Goal: Task Accomplishment & Management: Manage account settings

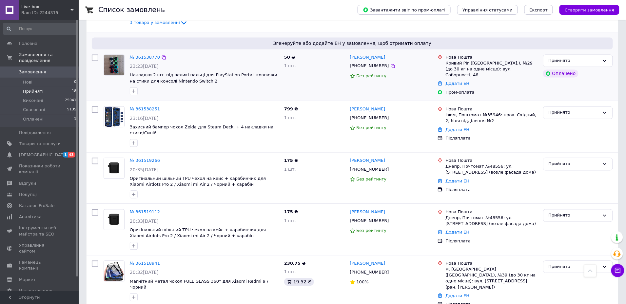
scroll to position [437, 0]
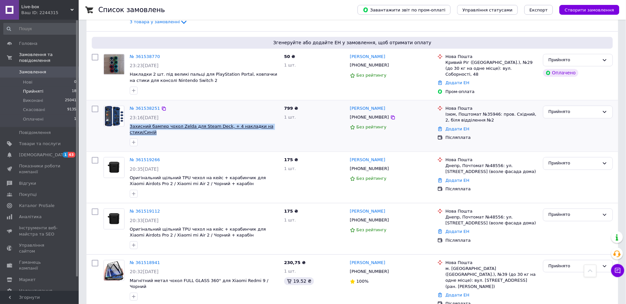
drag, startPoint x: 158, startPoint y: 125, endPoint x: 131, endPoint y: 120, distance: 27.1
click at [131, 124] on span "Захисний бампер чохол Zelda для Steam Deck, + 4 накладки на стики/Синій" at bounding box center [204, 130] width 149 height 12
copy span "Захисний бампер чохол Zelda для Steam Deck, + 4 накладки на стики/Синій"
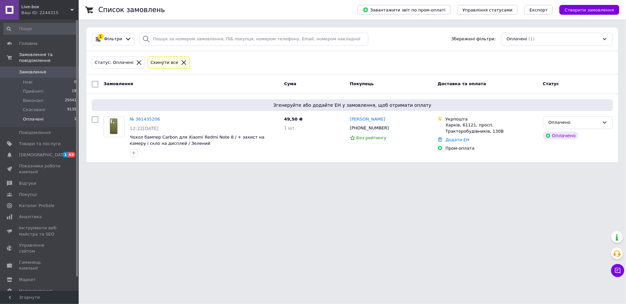
click at [28, 121] on span "Оплачені" at bounding box center [33, 119] width 21 height 6
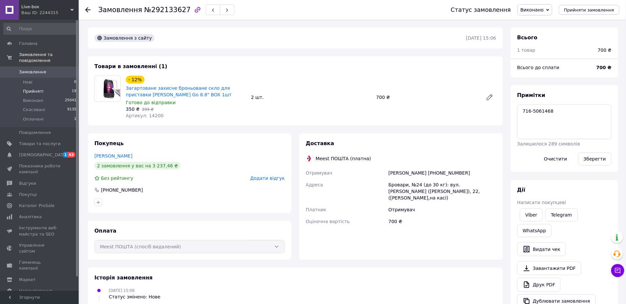
click at [33, 92] on span "Прийняті" at bounding box center [33, 92] width 20 height 6
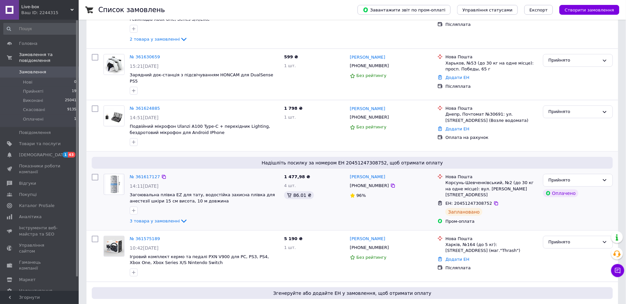
scroll to position [143, 0]
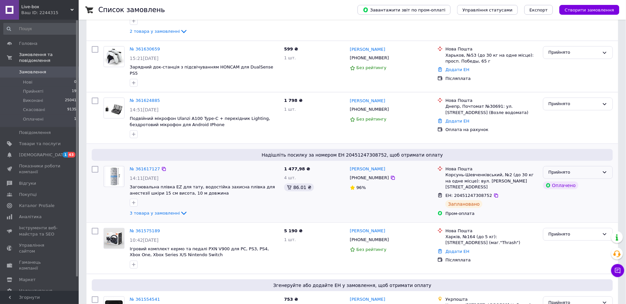
click at [601, 166] on div "Прийнято" at bounding box center [578, 172] width 70 height 13
click at [564, 204] on li "Оплачено" at bounding box center [578, 210] width 69 height 12
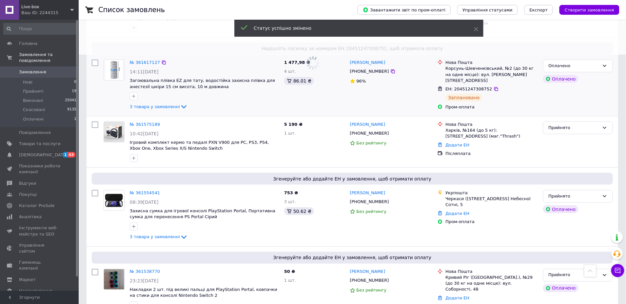
scroll to position [250, 0]
click at [595, 193] on div "Прийнято" at bounding box center [574, 196] width 51 height 7
click at [564, 228] on li "Оплачено" at bounding box center [578, 234] width 69 height 12
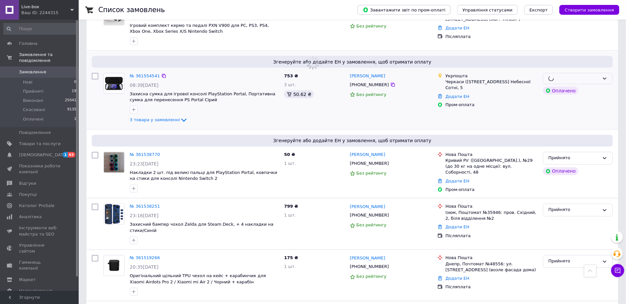
scroll to position [368, 0]
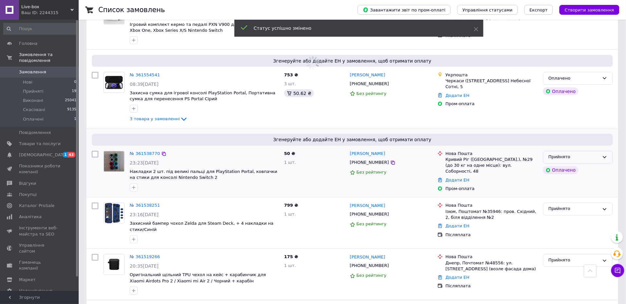
click at [600, 151] on div "Прийнято" at bounding box center [578, 157] width 70 height 13
click at [572, 189] on li "Оплачено" at bounding box center [578, 195] width 69 height 12
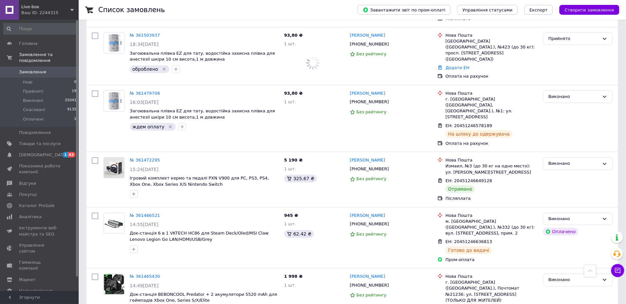
scroll to position [772, 0]
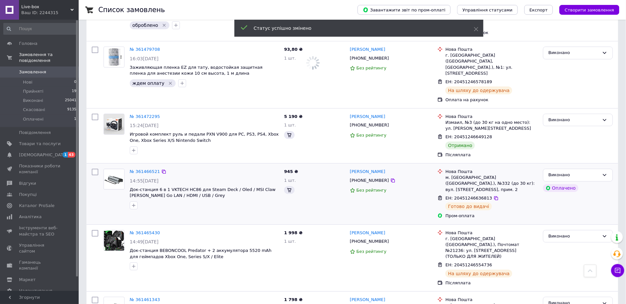
click at [584, 174] on div "Виконано Оплачено" at bounding box center [578, 194] width 75 height 56
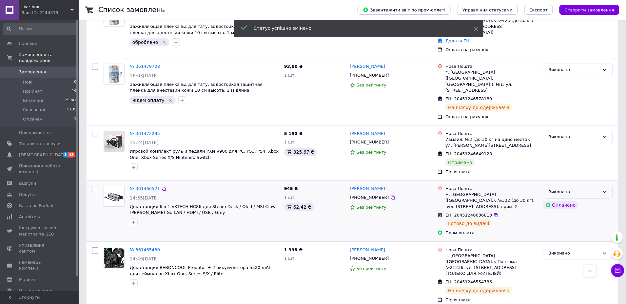
click at [586, 189] on div "Виконано" at bounding box center [574, 192] width 51 height 7
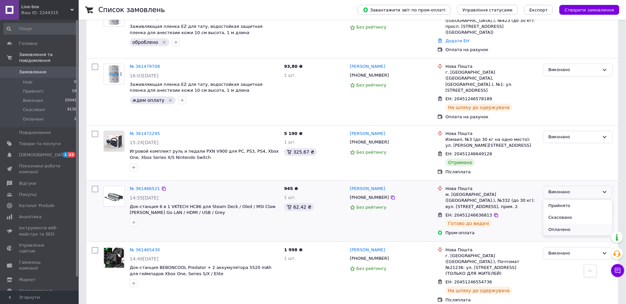
click at [572, 224] on li "Оплачено" at bounding box center [578, 230] width 69 height 12
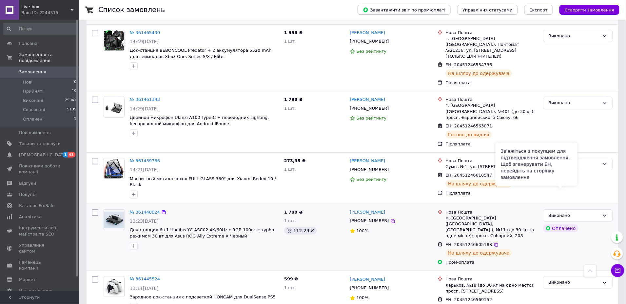
scroll to position [992, 0]
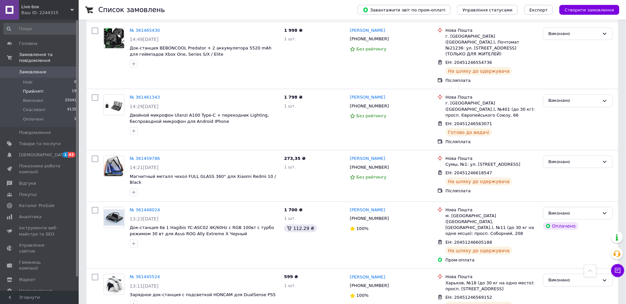
click at [32, 92] on span "Прийняті" at bounding box center [33, 92] width 20 height 6
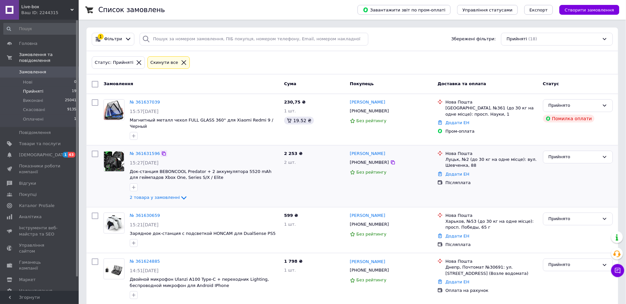
click at [164, 153] on icon at bounding box center [164, 154] width 4 height 4
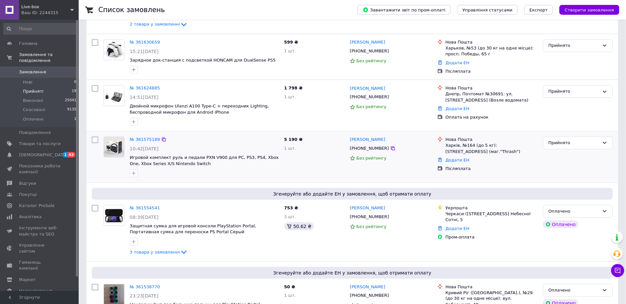
scroll to position [184, 0]
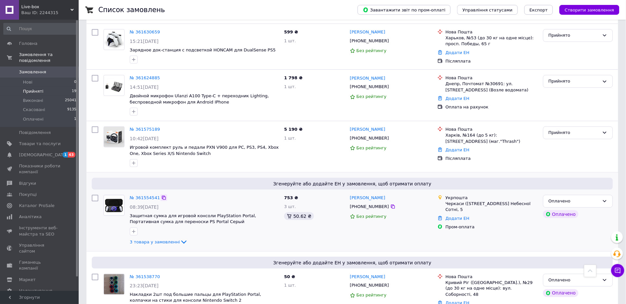
click at [162, 196] on icon at bounding box center [164, 198] width 4 height 4
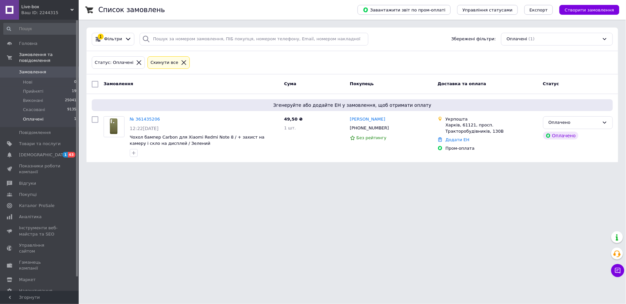
click at [262, 0] on div "Список замовлень" at bounding box center [221, 10] width 246 height 20
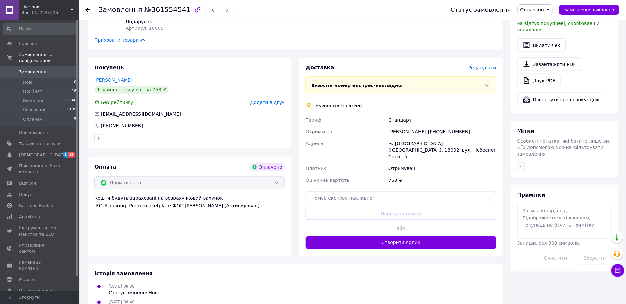
scroll to position [235, 0]
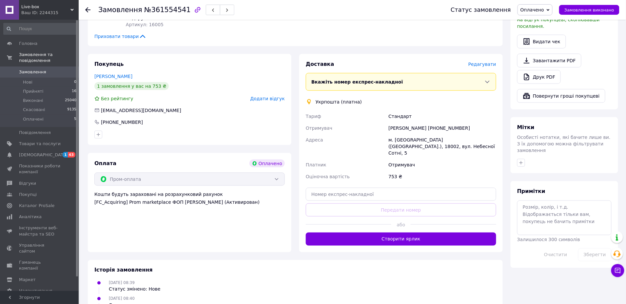
click at [487, 67] on span "Редагувати" at bounding box center [483, 64] width 28 height 5
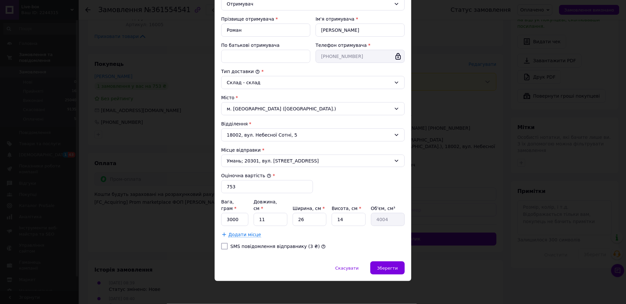
scroll to position [113, 0]
click at [235, 219] on input "3000" at bounding box center [234, 219] width 27 height 13
type input "1000"
click at [384, 268] on span "Зберегти" at bounding box center [387, 268] width 21 height 5
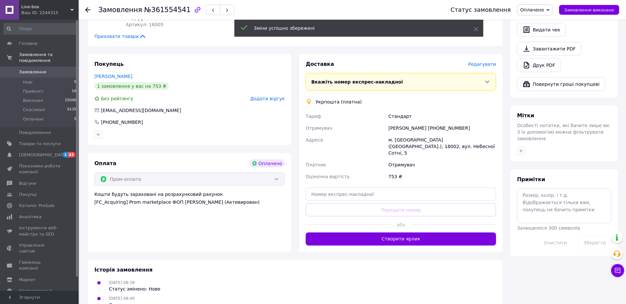
click at [407, 233] on button "Створити ярлик" at bounding box center [401, 239] width 191 height 13
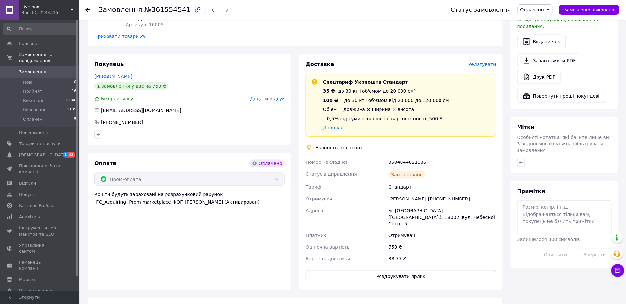
click at [408, 166] on div "0504844621386" at bounding box center [442, 162] width 111 height 12
copy div "0504844621386"
click at [399, 276] on button "Роздрукувати ярлик" at bounding box center [401, 277] width 191 height 13
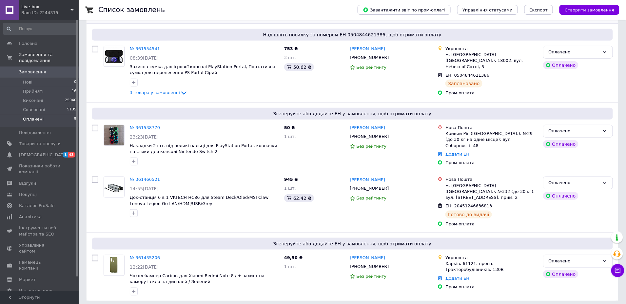
scroll to position [149, 0]
click at [163, 179] on icon at bounding box center [163, 180] width 5 height 5
click at [599, 185] on div "Оплачено" at bounding box center [574, 183] width 51 height 7
click at [559, 210] on li "Виконано" at bounding box center [578, 210] width 69 height 12
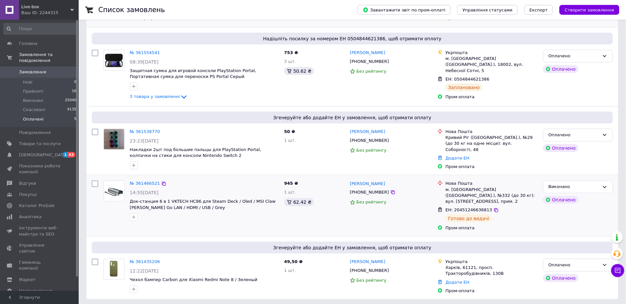
scroll to position [145, 0]
click at [391, 139] on icon at bounding box center [393, 141] width 5 height 5
click at [617, 271] on icon at bounding box center [618, 271] width 7 height 7
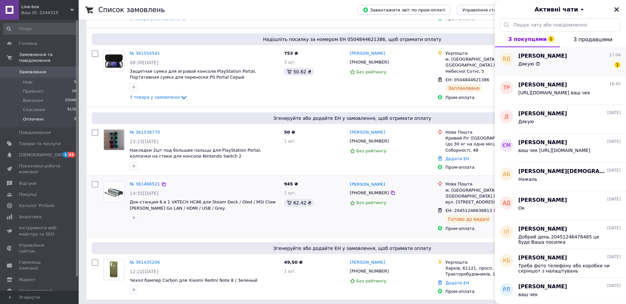
click at [562, 61] on div "Дякую 😊 1" at bounding box center [570, 65] width 102 height 10
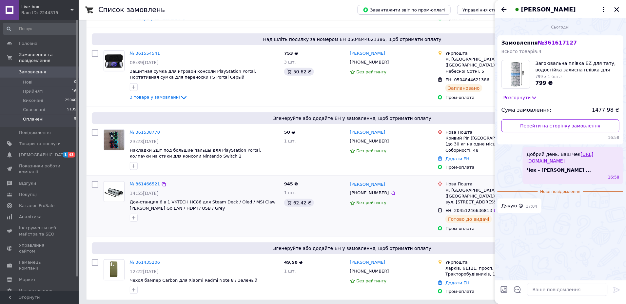
scroll to position [0, 0]
click at [616, 8] on icon "Закрити" at bounding box center [617, 9] width 5 height 5
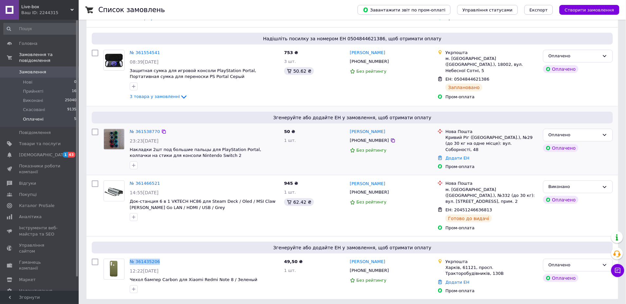
scroll to position [145, 0]
click at [133, 288] on icon "button" at bounding box center [133, 290] width 5 height 5
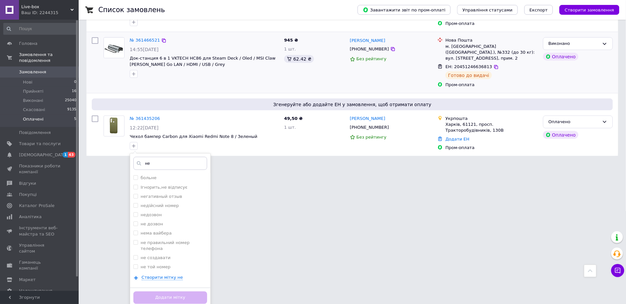
scroll to position [289, 0]
type input "не"
click at [171, 214] on div "недозвон" at bounding box center [170, 215] width 74 height 6
checkbox input "true"
click at [179, 294] on button "Додати мітку" at bounding box center [170, 298] width 74 height 13
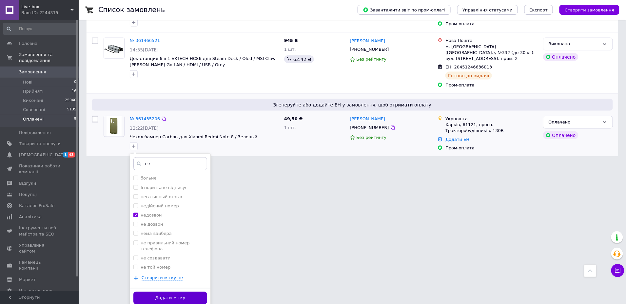
scroll to position [145, 0]
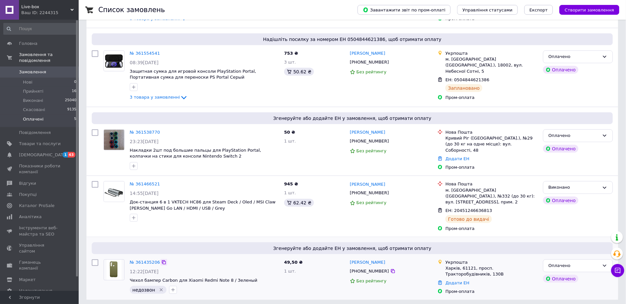
click at [164, 260] on icon at bounding box center [163, 262] width 5 height 5
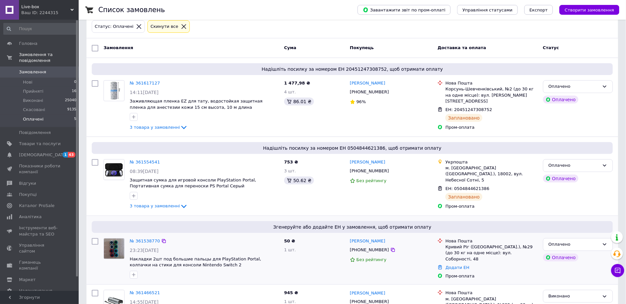
scroll to position [42, 0]
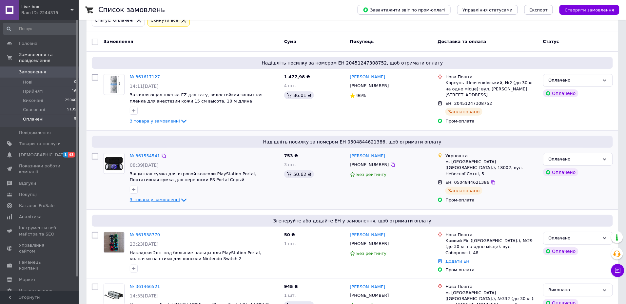
click at [165, 201] on span "3 товара у замовленні" at bounding box center [155, 200] width 50 height 5
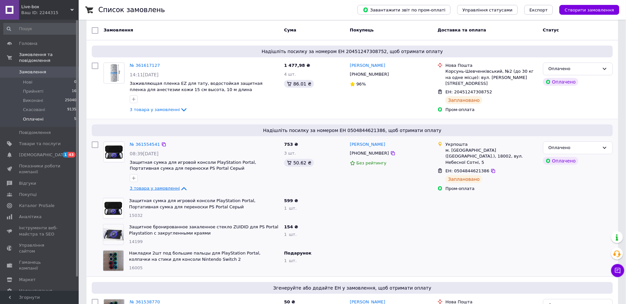
scroll to position [56, 0]
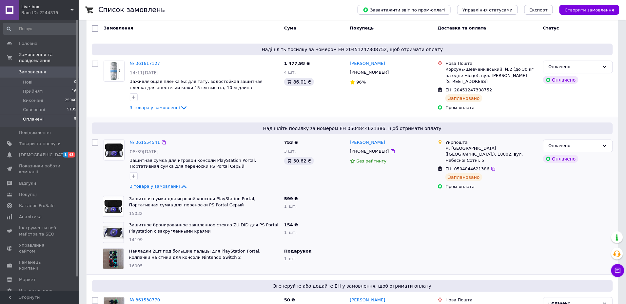
click at [171, 187] on span "3 товара у замовленні" at bounding box center [155, 186] width 50 height 5
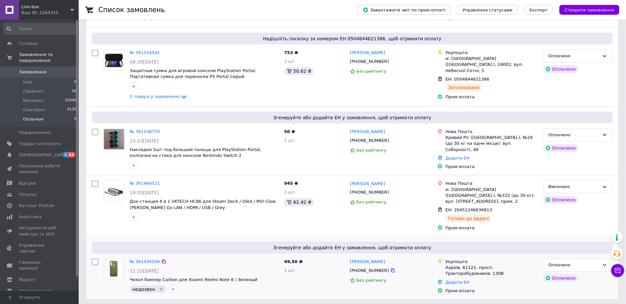
scroll to position [145, 0]
drag, startPoint x: 260, startPoint y: 276, endPoint x: 131, endPoint y: 275, distance: 129.2
click at [131, 278] on span "Чехол бампер Carbon для Xiaomi Redmi Note 8 / Зеленый" at bounding box center [204, 281] width 149 height 6
copy span "Чехол бампер Carbon для Xiaomi Redmi Note 8 / Зеленый"
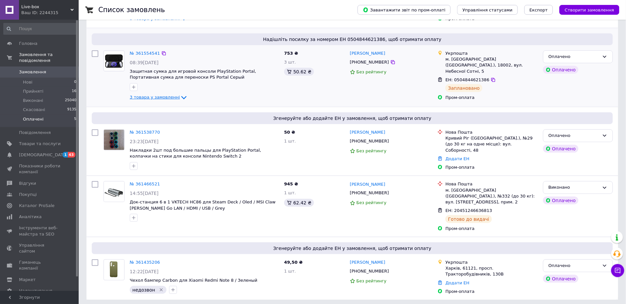
click at [175, 95] on span "3 товара у замовленні" at bounding box center [155, 97] width 50 height 5
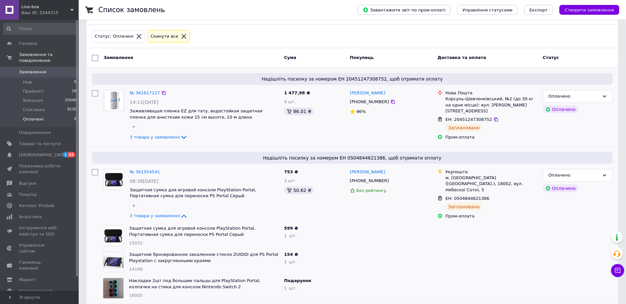
scroll to position [20, 0]
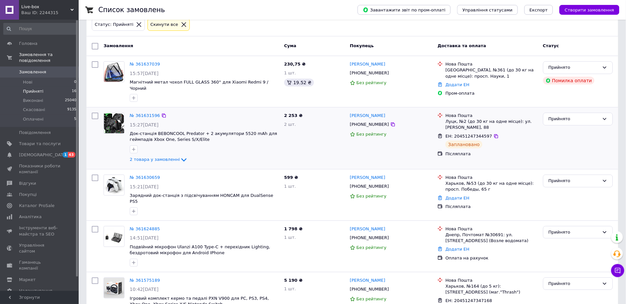
scroll to position [38, 0]
click at [133, 97] on icon "button" at bounding box center [133, 97] width 5 height 5
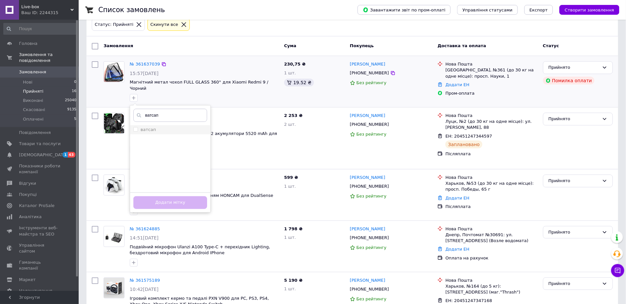
type input "ватсап"
click at [136, 130] on input "ватсап" at bounding box center [135, 129] width 4 height 4
checkbox input "true"
click at [151, 198] on button "Додати мітку" at bounding box center [170, 202] width 74 height 13
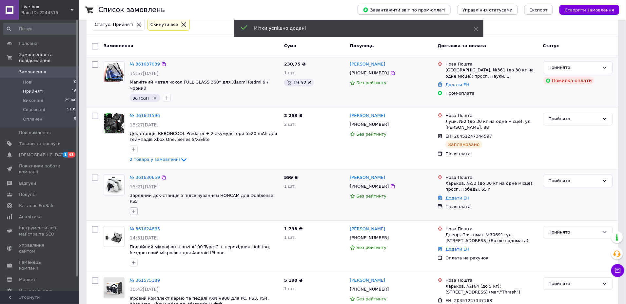
click at [133, 209] on icon "button" at bounding box center [133, 211] width 5 height 5
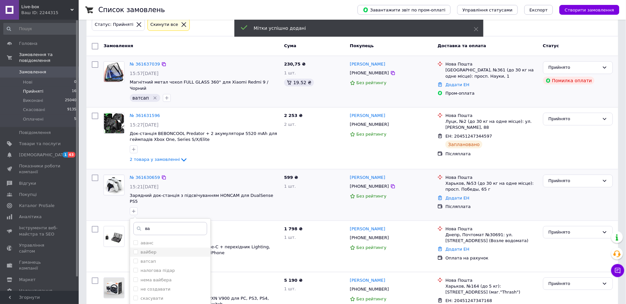
type input "ва"
click at [151, 250] on label "вайбер" at bounding box center [149, 252] width 16 height 5
checkbox input "true"
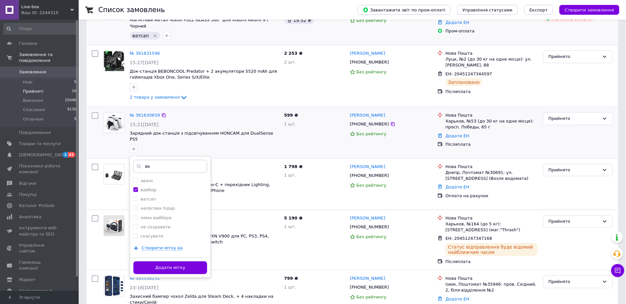
scroll to position [102, 0]
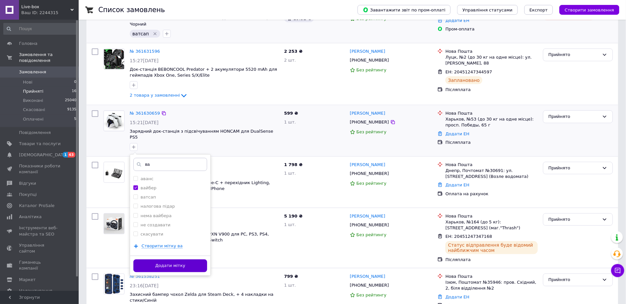
click at [188, 260] on button "Додати мітку" at bounding box center [170, 266] width 74 height 13
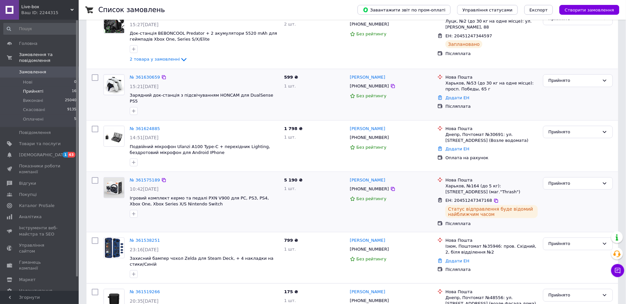
scroll to position [140, 0]
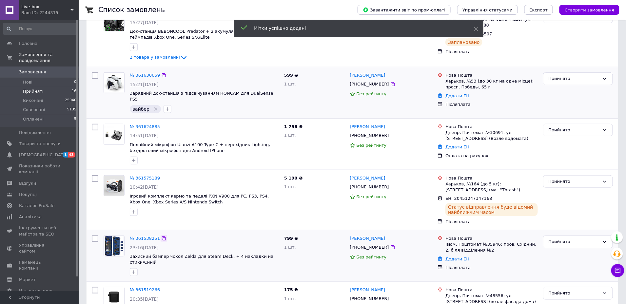
click at [162, 236] on icon at bounding box center [163, 238] width 5 height 5
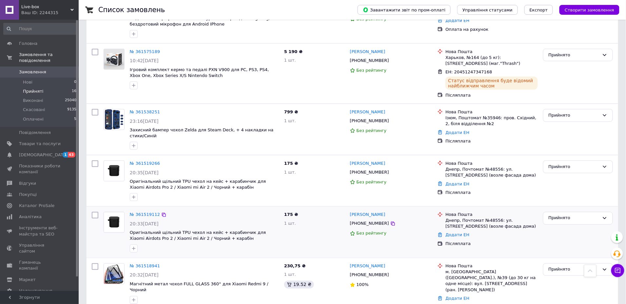
scroll to position [266, 0]
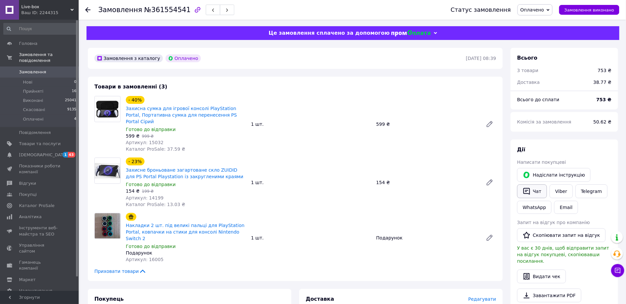
click at [531, 190] on icon "button" at bounding box center [527, 192] width 8 height 8
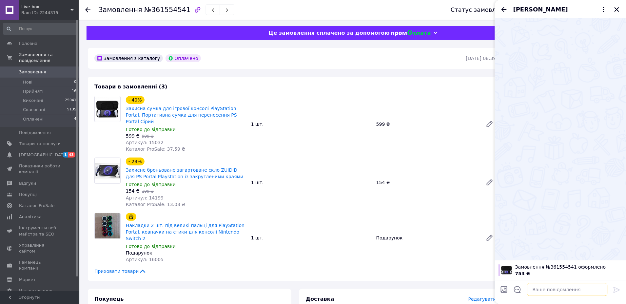
click at [534, 288] on textarea at bounding box center [567, 289] width 81 height 13
paste textarea "[URL][DOMAIN_NAME]"
type textarea "[URL][DOMAIN_NAME] ваш чек"
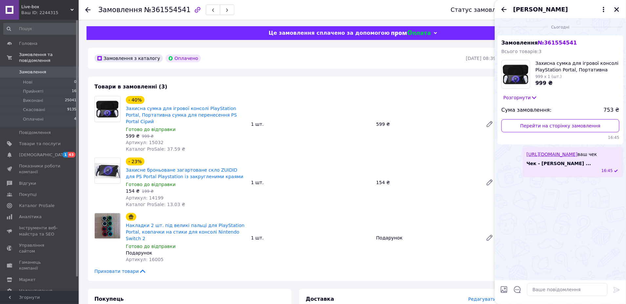
click at [617, 7] on icon "Закрити" at bounding box center [617, 10] width 6 height 6
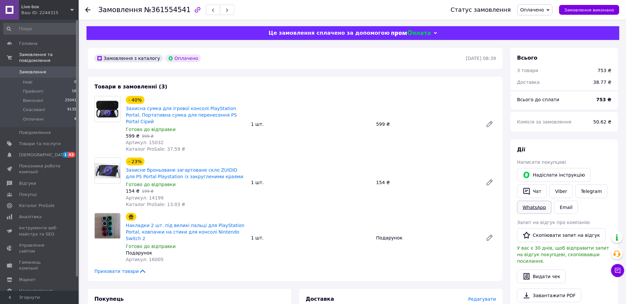
click at [543, 210] on link "WhatsApp" at bounding box center [534, 207] width 34 height 13
click at [530, 194] on icon "button" at bounding box center [527, 191] width 7 height 7
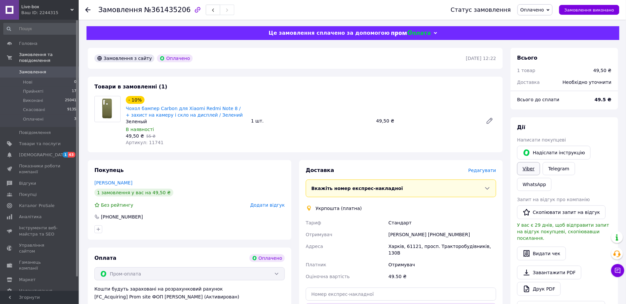
click at [526, 167] on link "Viber" at bounding box center [528, 168] width 23 height 13
click at [162, 10] on span "№361435206" at bounding box center [167, 10] width 47 height 8
copy span "361435206"
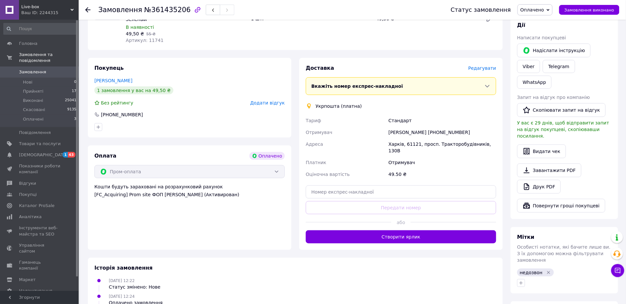
scroll to position [103, 0]
click at [478, 70] on span "Редагувати" at bounding box center [483, 67] width 28 height 5
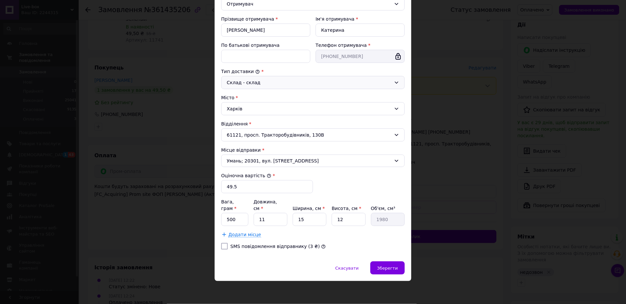
scroll to position [113, 0]
click at [227, 219] on input "500" at bounding box center [234, 219] width 27 height 13
type input "100"
drag, startPoint x: 307, startPoint y: 218, endPoint x: 292, endPoint y: 218, distance: 14.8
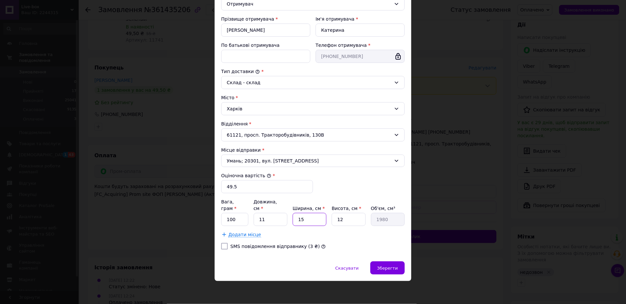
click at [293, 218] on input "15" at bounding box center [310, 219] width 34 height 13
type input "1"
type input "132"
type input "11"
type input "1452"
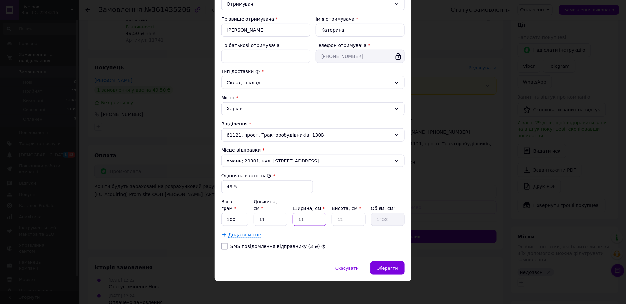
type input "11"
click at [355, 219] on input "12" at bounding box center [349, 219] width 34 height 13
type input "1"
type input "121"
type input "13"
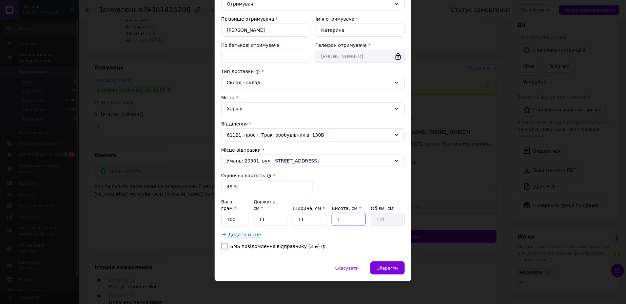
type input "1573"
type input "13"
click at [387, 267] on span "Зберегти" at bounding box center [387, 268] width 21 height 5
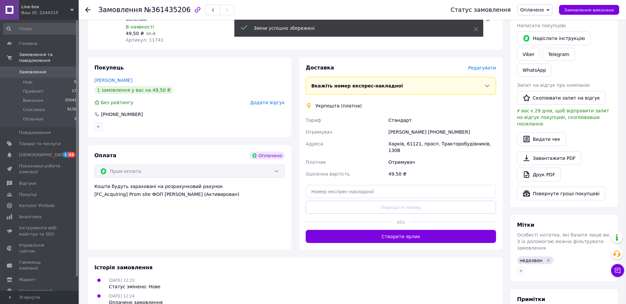
click at [480, 70] on span "Редагувати" at bounding box center [483, 67] width 28 height 5
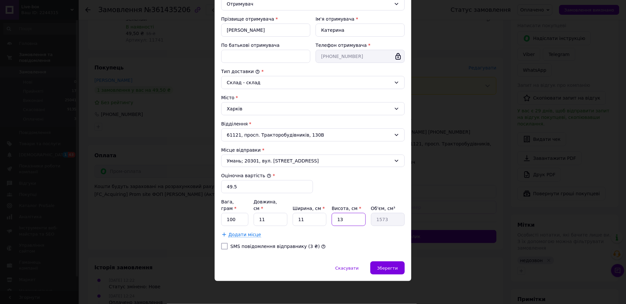
click at [346, 220] on input "13" at bounding box center [349, 219] width 34 height 13
type input "1"
type input "121"
type input "3"
type input "363"
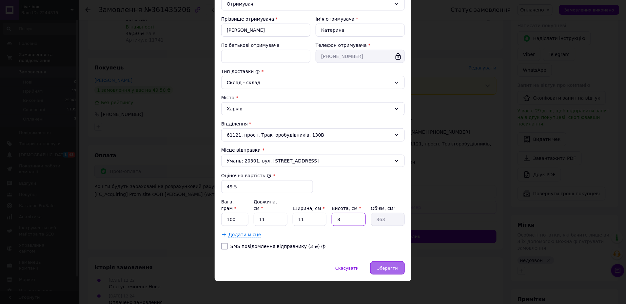
type input "3"
click at [385, 268] on span "Зберегти" at bounding box center [387, 268] width 21 height 5
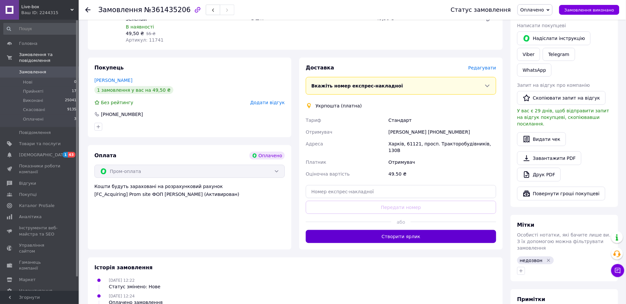
click at [412, 240] on button "Створити ярлик" at bounding box center [401, 236] width 191 height 13
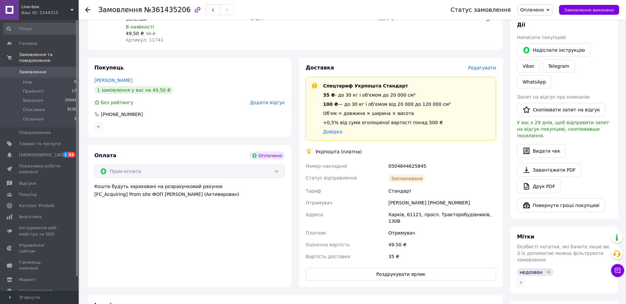
click at [406, 168] on div "0504844625845" at bounding box center [442, 166] width 111 height 12
copy div "0504844625845"
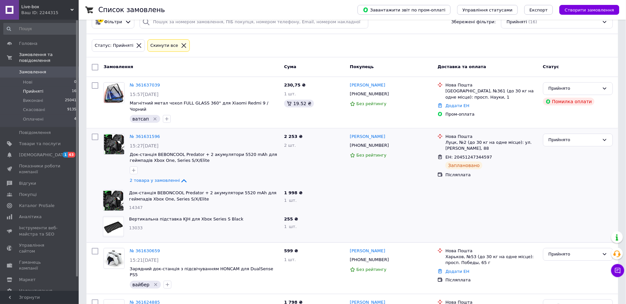
scroll to position [21, 0]
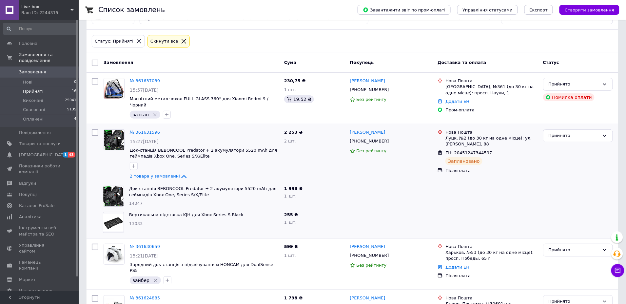
click at [134, 223] on span "13033" at bounding box center [135, 223] width 13 height 5
copy span "13033"
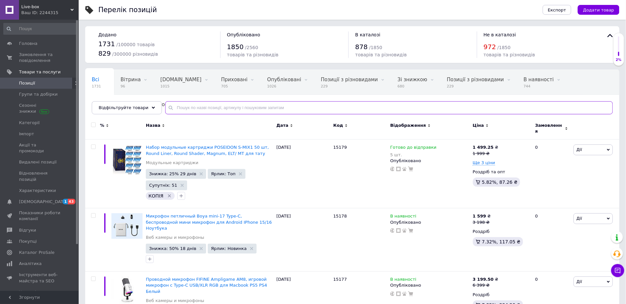
click at [226, 105] on input "text" at bounding box center [389, 107] width 448 height 13
paste input "13033"
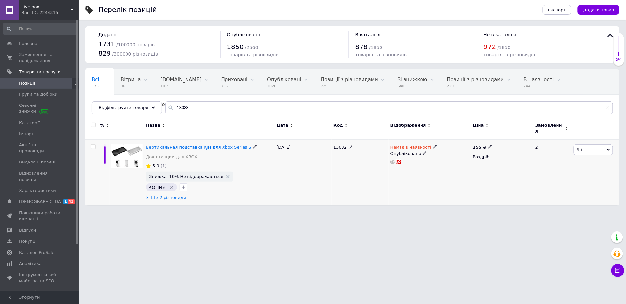
click at [170, 197] on span "Ще 2 різновиди" at bounding box center [168, 198] width 35 height 6
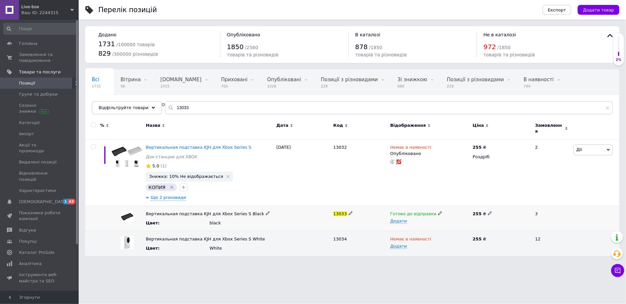
click at [438, 211] on icon at bounding box center [440, 213] width 4 height 4
click at [415, 235] on li "Немає в наявності" at bounding box center [429, 235] width 82 height 9
click at [400, 263] on html "Live-box Ваш ID: 2244315 Сайт Live-box Кабінет покупця Перевірити стан системи …" at bounding box center [313, 131] width 626 height 263
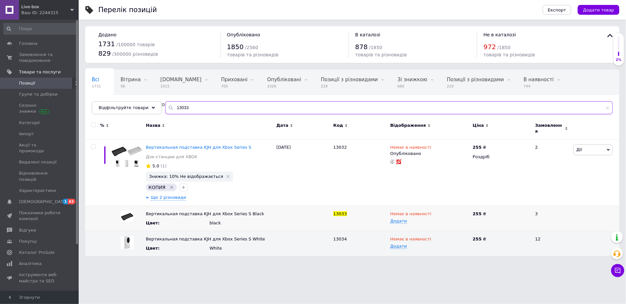
click at [181, 108] on input "13033" at bounding box center [389, 107] width 448 height 13
click at [180, 108] on input "13033" at bounding box center [389, 107] width 448 height 13
paste input "Чехол бампер Carbon для Xiaomi Redmi Note 8 / Зеленый"
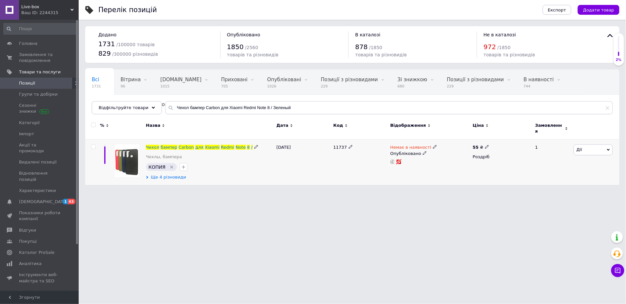
click at [177, 176] on span "Ще 4 різновиди" at bounding box center [168, 177] width 35 height 6
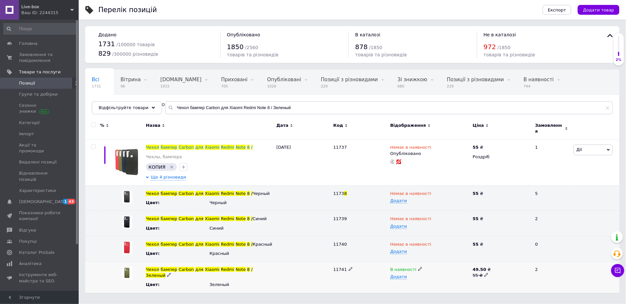
click at [341, 270] on span "11741" at bounding box center [339, 269] width 13 height 5
click at [341, 269] on span "11741" at bounding box center [339, 269] width 13 height 5
copy span "11741"
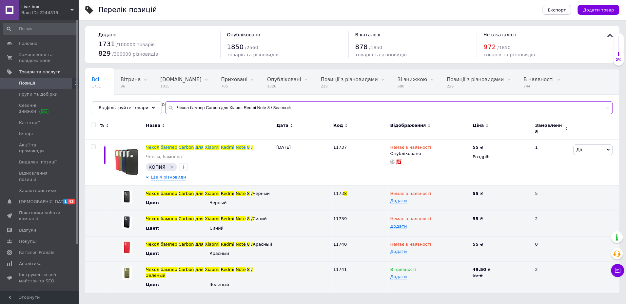
drag, startPoint x: 297, startPoint y: 108, endPoint x: 169, endPoint y: 105, distance: 127.9
click at [169, 105] on div "Чехол бампер Carbon для Xiaomi Redmi Note 8 / Зеленый" at bounding box center [389, 107] width 448 height 13
paste input "13221"
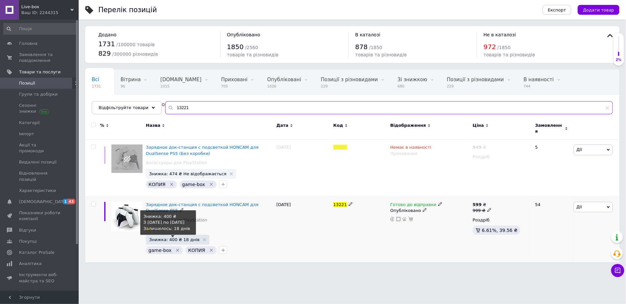
type input "13221"
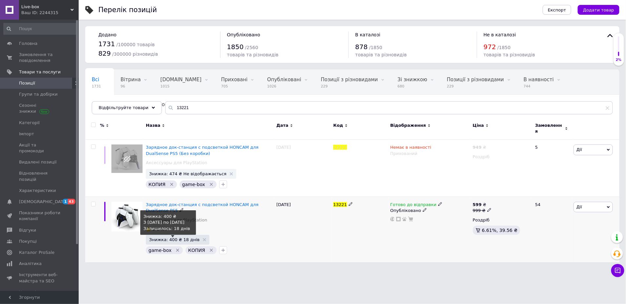
click at [171, 238] on span "Знижка: 400 ₴ 18 днів" at bounding box center [174, 240] width 50 height 4
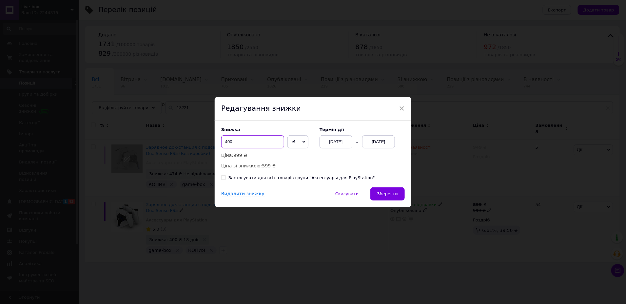
click at [229, 139] on input "400" at bounding box center [252, 141] width 63 height 13
type input "300"
click at [394, 194] on span "Зберегти" at bounding box center [387, 193] width 21 height 5
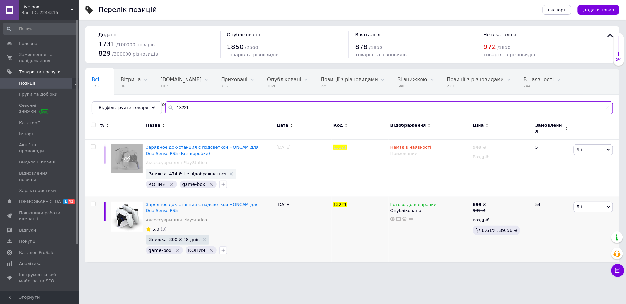
click at [183, 108] on input "13221" at bounding box center [389, 107] width 448 height 13
paste input "985"
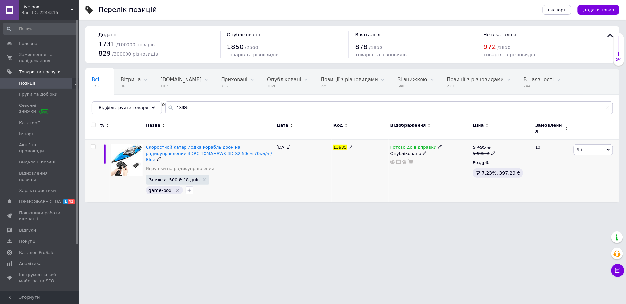
click at [438, 145] on icon at bounding box center [440, 147] width 4 height 4
click at [470, 163] on li "Немає в наявності" at bounding box center [477, 167] width 62 height 9
click at [370, 193] on div "13985" at bounding box center [360, 171] width 57 height 63
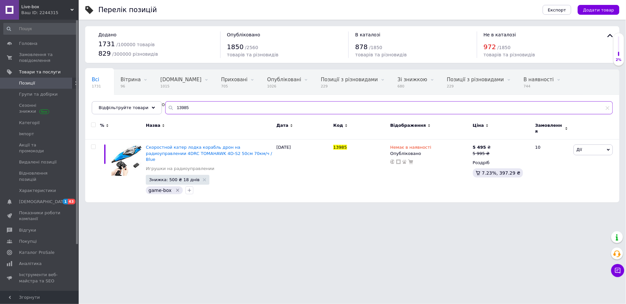
click at [176, 108] on input "13985" at bounding box center [389, 107] width 448 height 13
paste input "Чохол під шкіру Gertong 360° для Xiaomi Redmi Note 5 / Note 5 Pro / скла / Черв…"
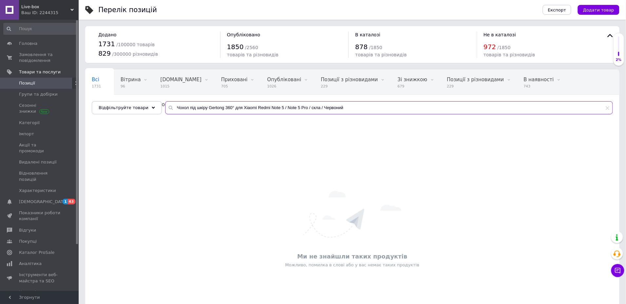
drag, startPoint x: 324, startPoint y: 108, endPoint x: 346, endPoint y: 108, distance: 22.0
click at [346, 108] on input "Чохол під шкіру Gertong 360° для Xiaomi Redmi Note 5 / Note 5 Pro / скла / Черв…" at bounding box center [389, 107] width 448 height 13
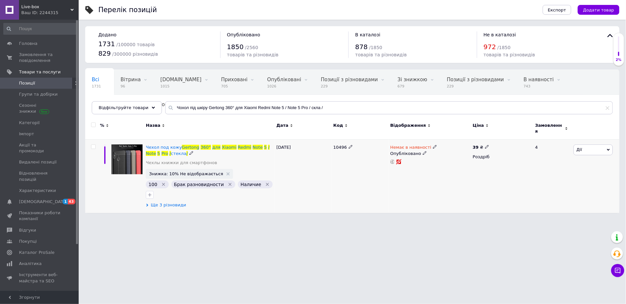
click at [174, 205] on span "Ще 3 різновиди" at bounding box center [168, 205] width 35 height 6
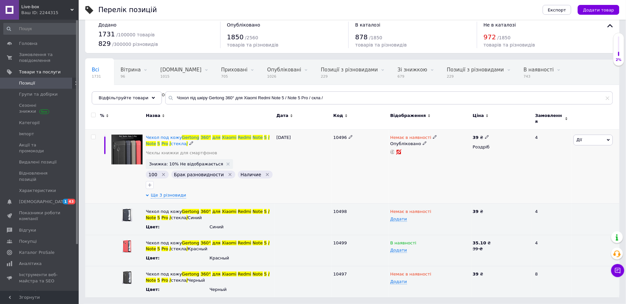
scroll to position [11, 0]
click at [340, 244] on span "10499" at bounding box center [339, 243] width 13 height 5
copy span "10499"
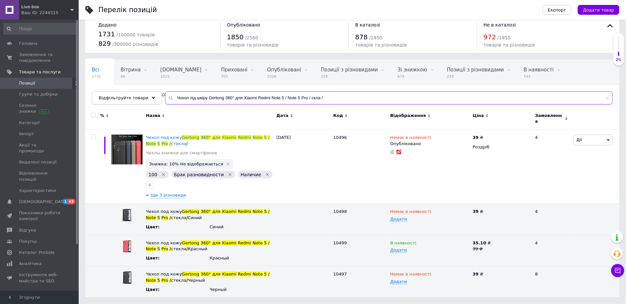
drag, startPoint x: 335, startPoint y: 97, endPoint x: 156, endPoint y: 95, distance: 178.7
click at [156, 95] on div "Відфільтруйте товари Чохол під шкіру Gertong 360° для Xiaomi Redmi Note 5 / Not…" at bounding box center [352, 97] width 521 height 13
paste input "13985"
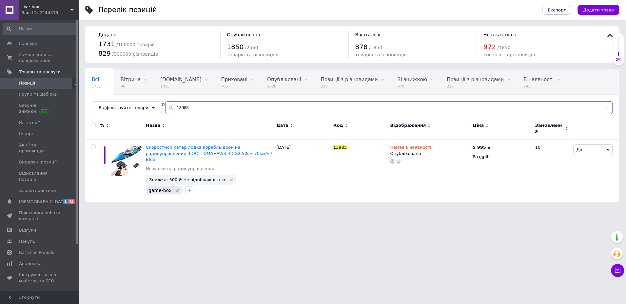
click at [181, 108] on input "13985" at bounding box center [389, 107] width 448 height 13
paste input "Чохол бампер Carbon для Xiaomi Redmi Note 8 / + захист на камеру і скло на дисп…"
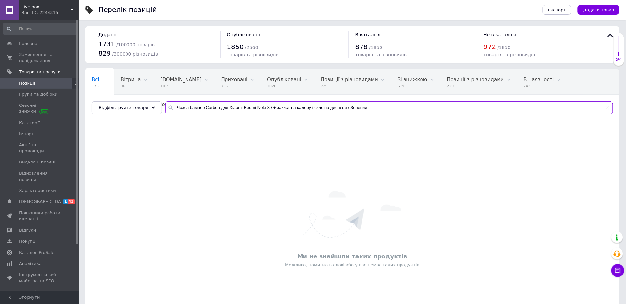
click at [365, 105] on input "Чохол бампер Carbon для Xiaomi Redmi Note 8 / + захист на камеру і скло на дисп…" at bounding box center [389, 107] width 448 height 13
click at [364, 109] on input "Чохол бампер Carbon для Xiaomi Redmi Note 8 / + захист на камеру і скло на дисп…" at bounding box center [389, 107] width 448 height 13
drag, startPoint x: 272, startPoint y: 108, endPoint x: 353, endPoint y: 108, distance: 81.3
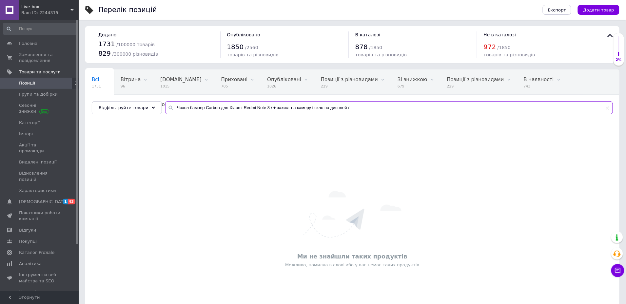
click at [353, 108] on input "Чохол бампер Carbon для Xiaomi Redmi Note 8 / + захист на камеру і скло на дисп…" at bounding box center [389, 107] width 448 height 13
drag, startPoint x: 203, startPoint y: 108, endPoint x: 167, endPoint y: 107, distance: 36.1
click at [167, 107] on div "Чохол бампер Carbon для Xiaomi Redmi Note 8 /" at bounding box center [389, 107] width 448 height 13
type input "Carbon для Xiaomi Redmi Note 8 /"
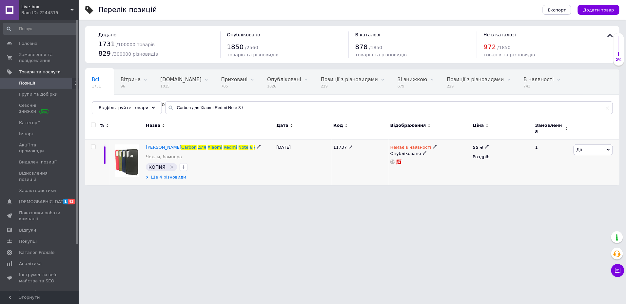
click at [172, 175] on span "Ще 4 різновиди" at bounding box center [168, 177] width 35 height 6
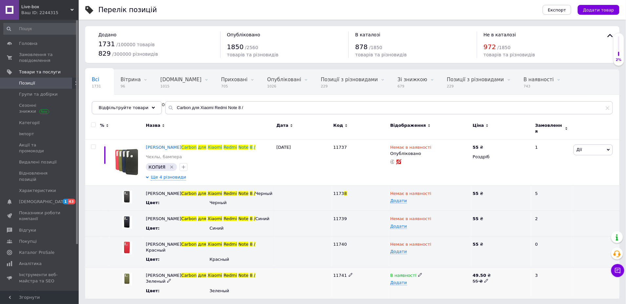
click at [419, 273] on icon at bounding box center [420, 275] width 4 height 4
click at [416, 284] on li "Немає в наявності" at bounding box center [429, 288] width 82 height 9
click at [363, 282] on div "11741" at bounding box center [360, 283] width 57 height 31
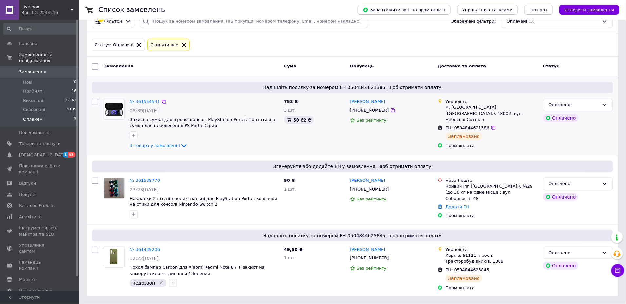
scroll to position [20, 0]
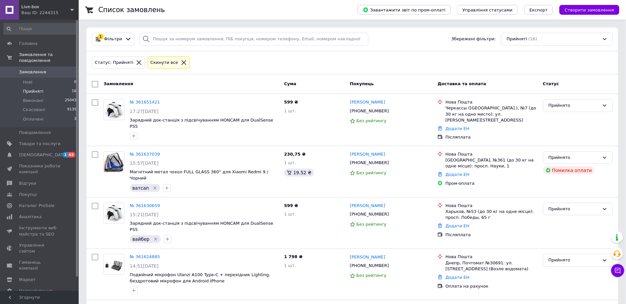
scroll to position [21, 0]
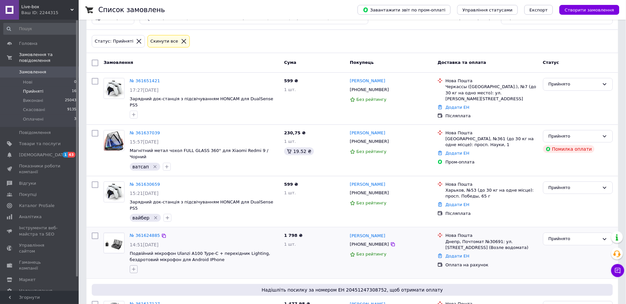
click at [131, 266] on button "button" at bounding box center [134, 270] width 8 height 8
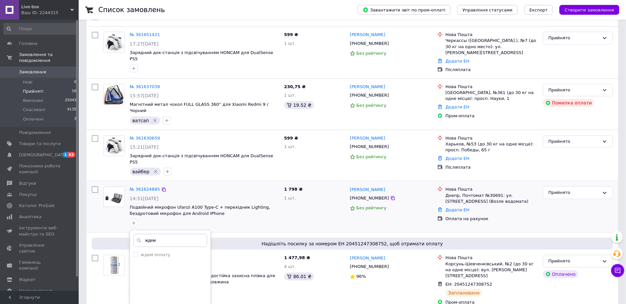
scroll to position [74, 0]
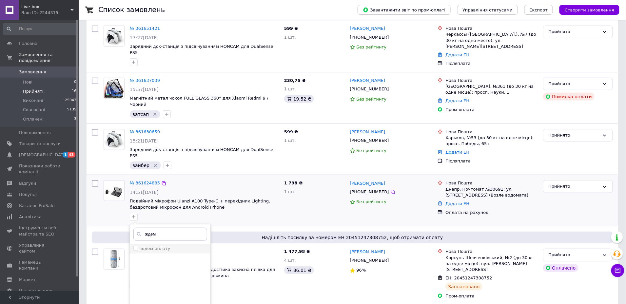
type input "ждем"
click at [136, 246] on input "ждем оплату" at bounding box center [135, 248] width 4 height 4
checkbox input "true"
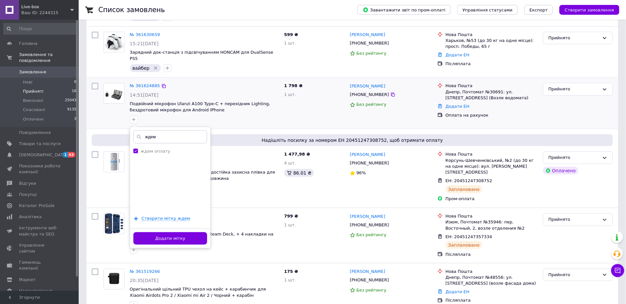
scroll to position [184, 0]
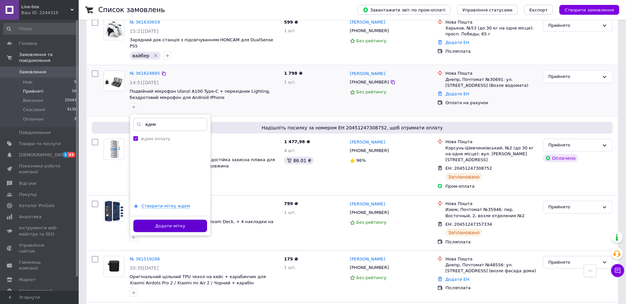
click at [181, 220] on button "Додати мітку" at bounding box center [170, 226] width 74 height 13
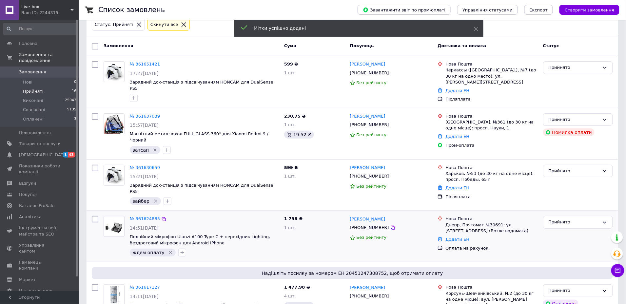
scroll to position [38, 0]
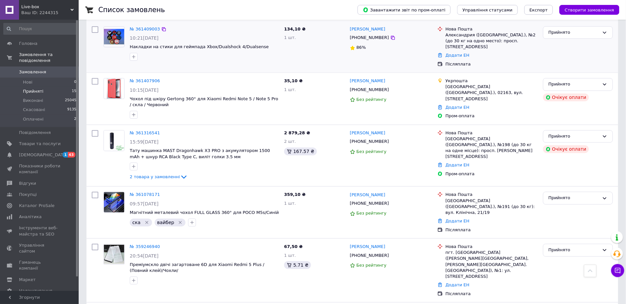
scroll to position [590, 0]
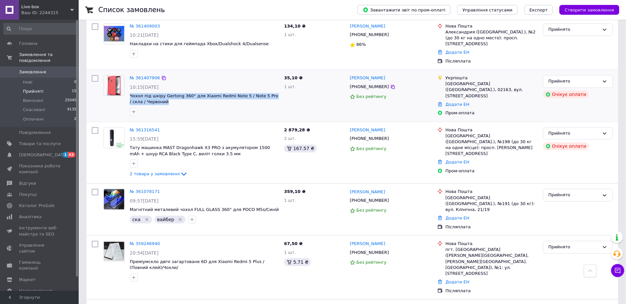
drag, startPoint x: 165, startPoint y: 83, endPoint x: 128, endPoint y: 77, distance: 37.6
click at [128, 77] on div "№ 361407906 10:15[DATE] Чохол під шкіру Gertong 360° для Xiaomi Redmi Note 5 / …" at bounding box center [204, 95] width 154 height 46
copy span "Чохол під шкіру Gertong 360° для Xiaomi Redmi Note 5 / Note 5 Pro / скла / Черв…"
click at [391, 84] on icon at bounding box center [393, 86] width 5 height 5
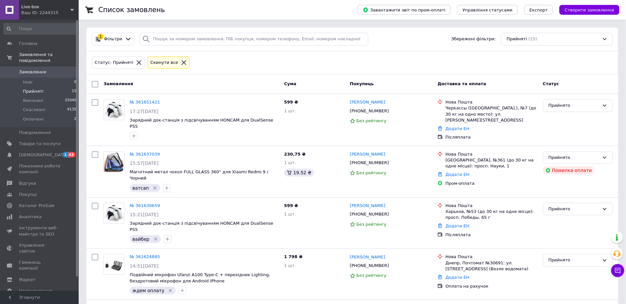
scroll to position [0, 0]
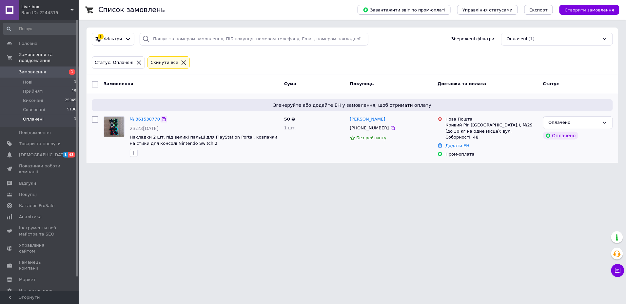
click at [163, 120] on icon at bounding box center [163, 119] width 5 height 5
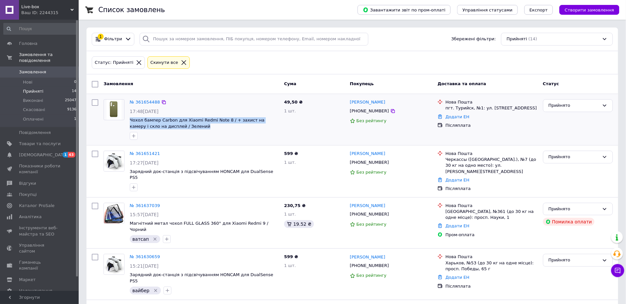
drag, startPoint x: 193, startPoint y: 127, endPoint x: 129, endPoint y: 120, distance: 65.0
click at [129, 120] on div "№ 361654488 17:48[DATE] Чохол бампер Carbon для Xiaomi Redmi Note 8 / + захист …" at bounding box center [204, 120] width 154 height 46
copy span "Чохол бампер Carbon для Xiaomi Redmi Note 8 / + захист на камеру і скло на дисп…"
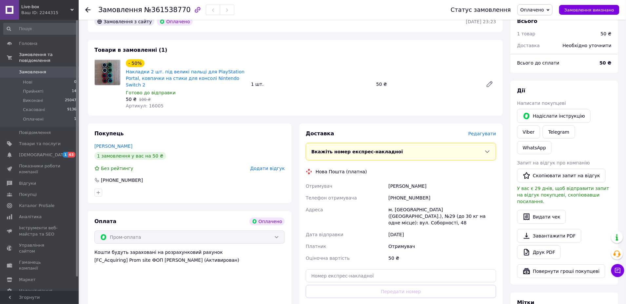
scroll to position [37, 0]
click at [480, 136] on div "Редагувати" at bounding box center [483, 133] width 28 height 7
click at [480, 136] on span "Редагувати" at bounding box center [483, 133] width 28 height 5
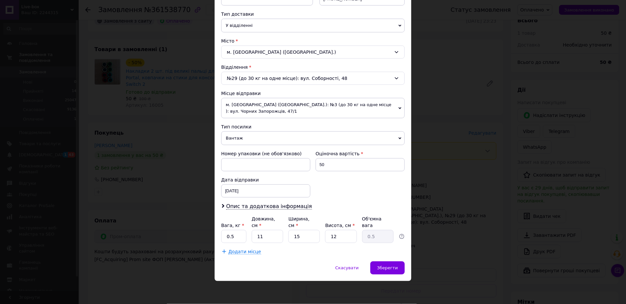
scroll to position [148, 0]
click at [302, 236] on input "15" at bounding box center [304, 236] width 31 height 13
type input "1"
type input "0.1"
type input "11"
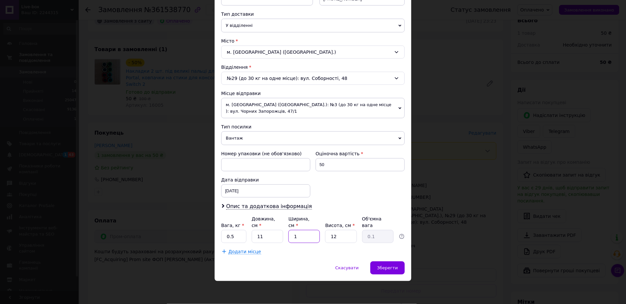
type input "0.36"
type input "11"
click at [342, 238] on input "12" at bounding box center [340, 236] width 31 height 13
type input "1"
type input "0.1"
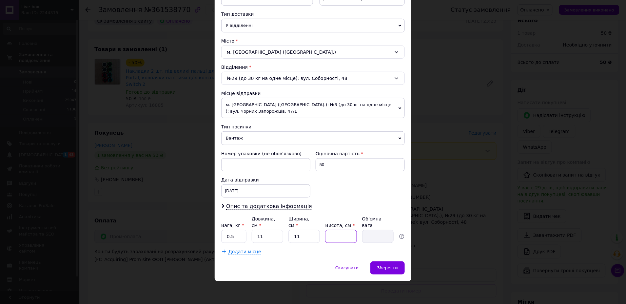
type input "3"
type input "0.1"
type input "3"
click at [239, 236] on input "0.5" at bounding box center [233, 236] width 25 height 13
type input "0.1"
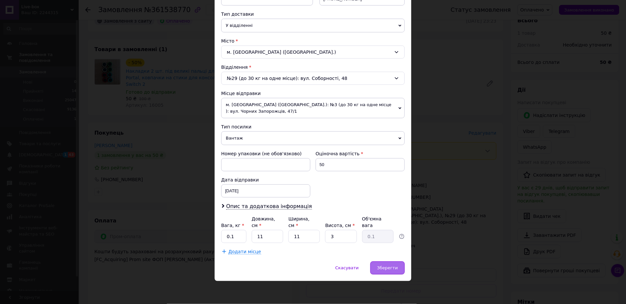
click at [380, 266] on span "Зберегти" at bounding box center [387, 268] width 21 height 5
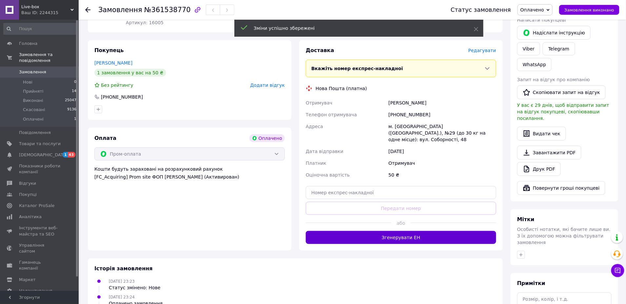
scroll to position [126, 0]
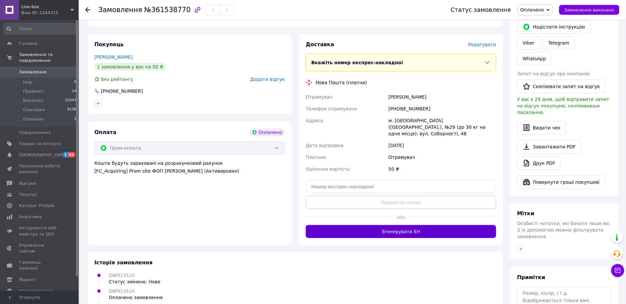
click at [397, 231] on button "Згенерувати ЕН" at bounding box center [401, 231] width 191 height 13
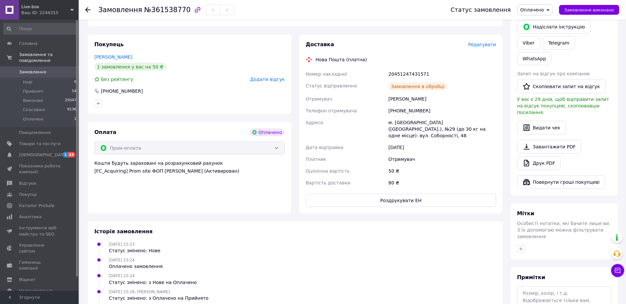
click at [405, 74] on div "20451247431571" at bounding box center [442, 74] width 111 height 12
copy div "20451247431571"
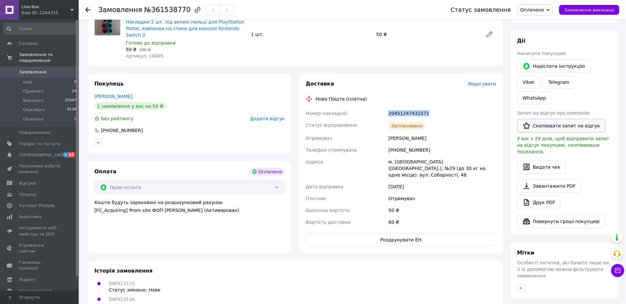
scroll to position [78, 0]
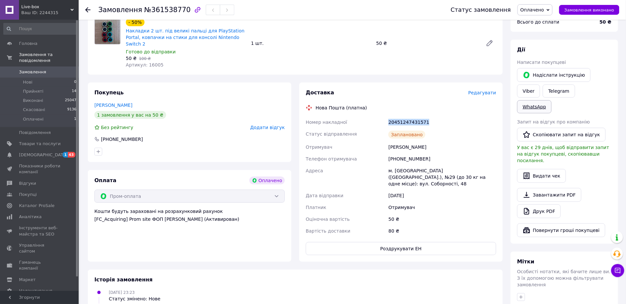
click at [530, 106] on link "WhatsApp" at bounding box center [534, 106] width 34 height 13
